Goal: Transaction & Acquisition: Purchase product/service

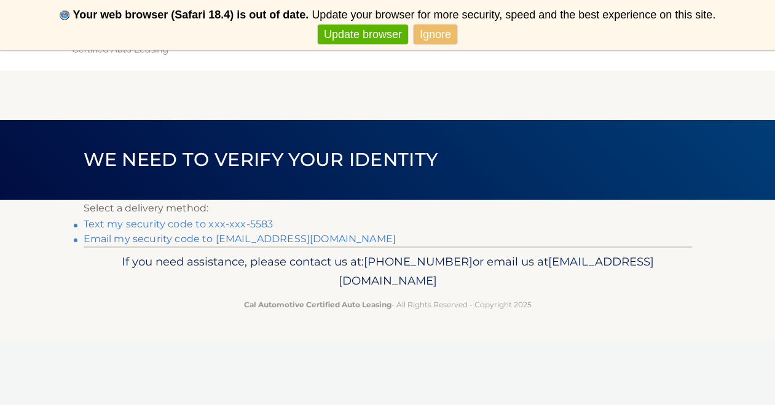
click at [207, 221] on link "Text my security code to xxx-xxx-5583" at bounding box center [179, 224] width 190 height 12
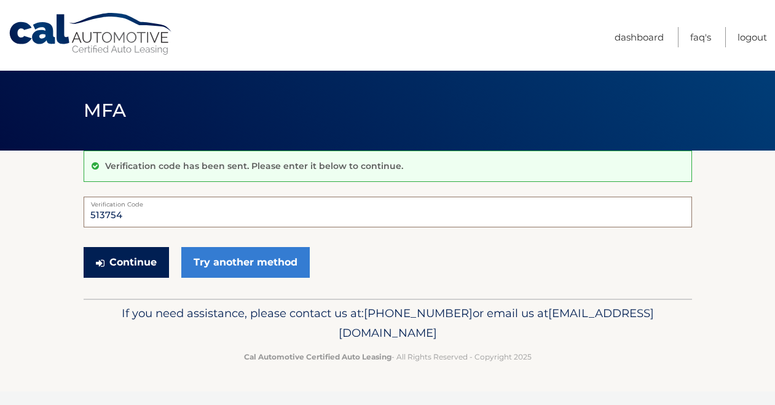
type input "513754"
click at [133, 259] on button "Continue" at bounding box center [126, 262] width 85 height 31
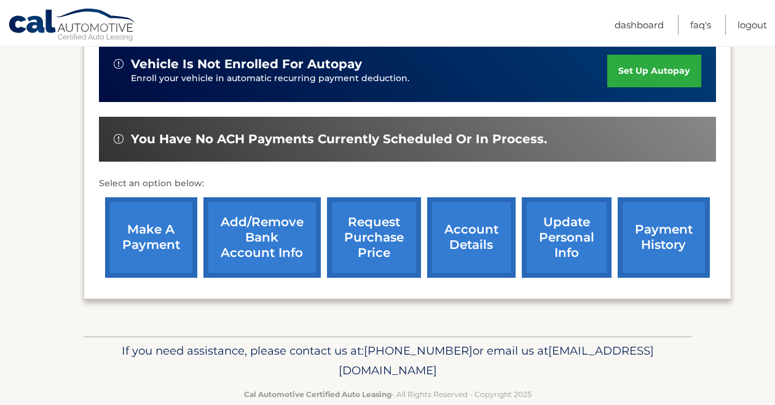
scroll to position [423, 0]
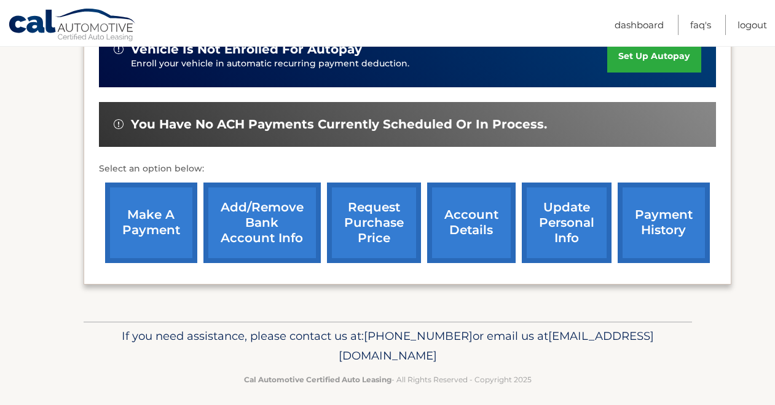
click at [144, 218] on link "make a payment" at bounding box center [151, 222] width 92 height 80
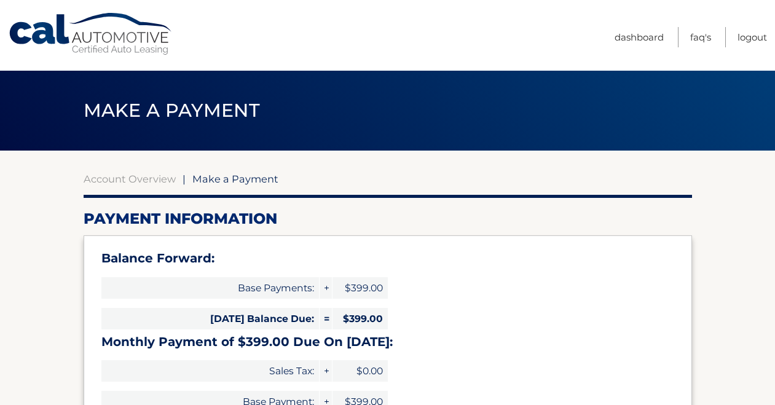
select select "Y2RjMTVjZWYtNjVkMi00NTFkLWI5MjAtOWQ2OWNjYTZiODYx"
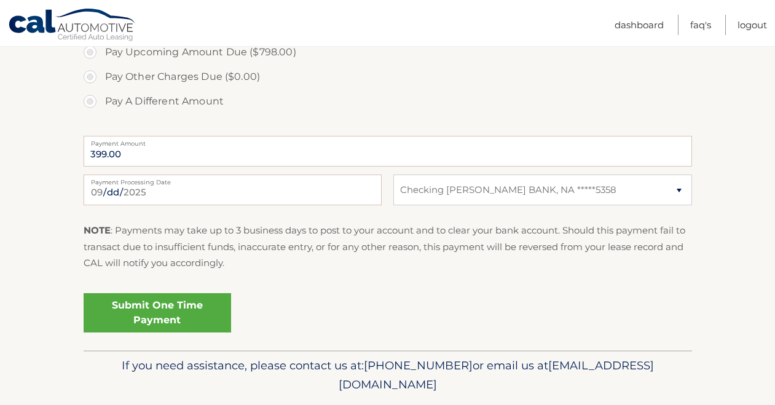
scroll to position [498, 0]
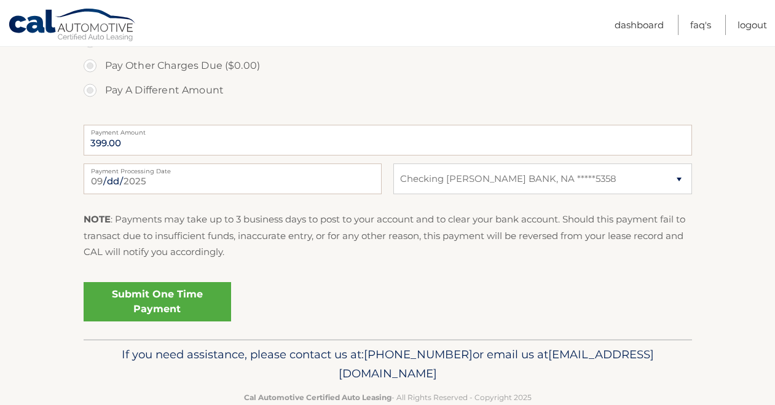
click at [148, 294] on link "Submit One Time Payment" at bounding box center [157, 301] width 147 height 39
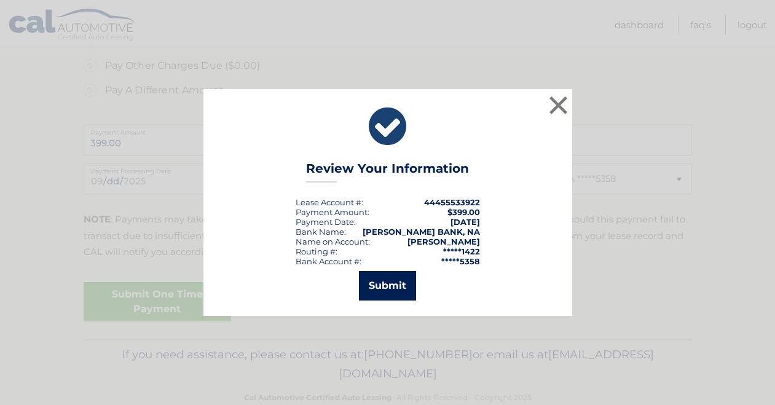
click at [381, 282] on button "Submit" at bounding box center [387, 285] width 57 height 29
